Goal: Information Seeking & Learning: Learn about a topic

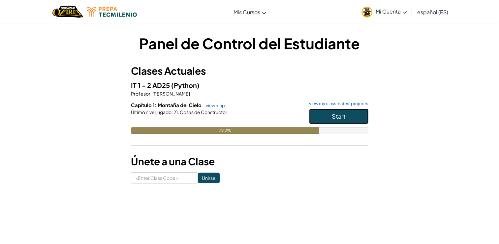
click at [327, 110] on button "Start" at bounding box center [338, 116] width 59 height 15
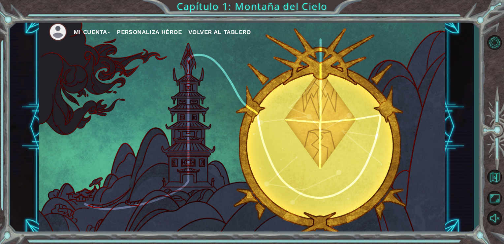
click at [388, 65] on div "Mi Cuenta Personaliza Héroe Volver al Tablero" at bounding box center [242, 126] width 407 height 214
